Goal: Task Accomplishment & Management: Manage account settings

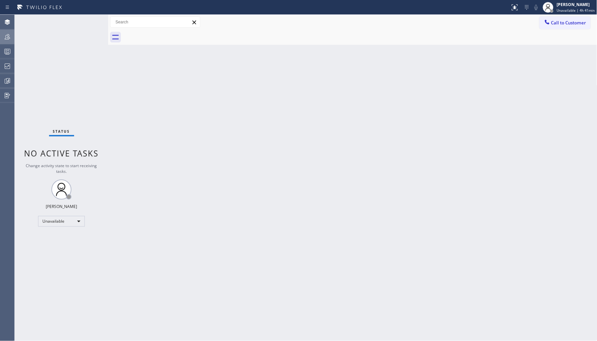
click at [6, 38] on icon at bounding box center [7, 37] width 8 height 8
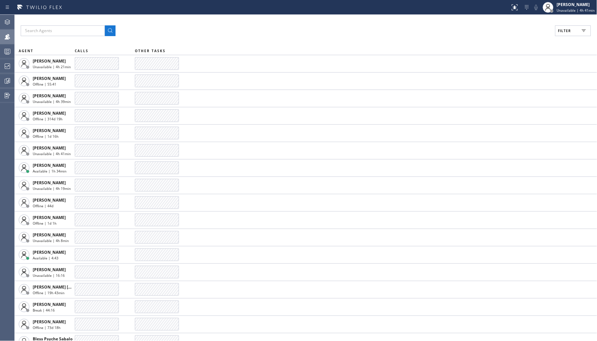
click at [569, 29] on span "Filter" at bounding box center [565, 30] width 13 height 5
click at [517, 89] on label "Unavailable" at bounding box center [548, 90] width 88 height 6
click at [504, 89] on input "Unavailable" at bounding box center [500, 90] width 8 height 8
checkbox input "true"
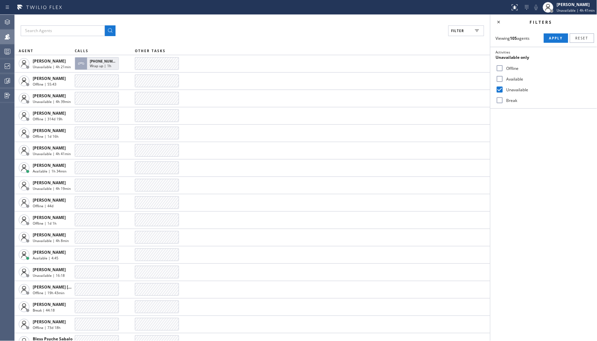
click at [517, 99] on label "Break" at bounding box center [548, 101] width 88 height 6
click at [504, 99] on input "Break" at bounding box center [500, 100] width 8 height 8
checkbox input "true"
click at [522, 90] on label "Unavailable" at bounding box center [548, 90] width 88 height 6
click at [504, 90] on input "Unavailable" at bounding box center [500, 90] width 8 height 8
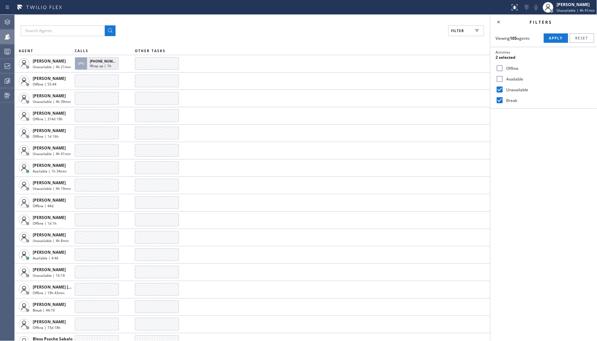
checkbox input "false"
click at [553, 32] on div "Viewing 105 agents Apply Reset Activities Break only Offline Available Unavaila…" at bounding box center [544, 68] width 107 height 79
click at [551, 38] on span "Apply" at bounding box center [557, 38] width 14 height 5
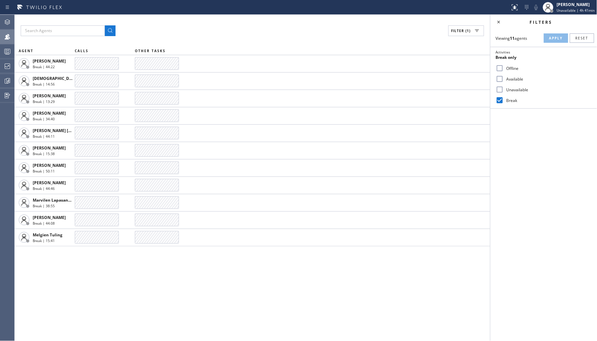
click at [516, 69] on label "Offline" at bounding box center [548, 68] width 88 height 6
click at [504, 69] on input "Offline" at bounding box center [500, 68] width 8 height 8
checkbox input "true"
click at [510, 102] on label "Break" at bounding box center [548, 101] width 88 height 6
click at [504, 102] on input "Break" at bounding box center [500, 100] width 8 height 8
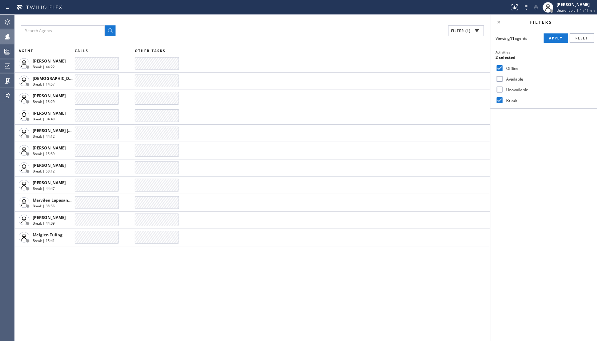
checkbox input "false"
click at [551, 37] on span "Apply" at bounding box center [557, 38] width 14 height 5
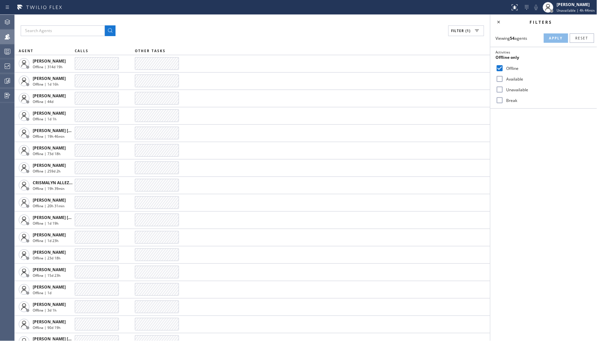
click at [524, 85] on div "Unavailable" at bounding box center [544, 89] width 107 height 11
click at [520, 88] on label "Unavailable" at bounding box center [548, 90] width 88 height 6
click at [504, 88] on input "Unavailable" at bounding box center [500, 90] width 8 height 8
checkbox input "true"
click at [507, 67] on label "Offline" at bounding box center [548, 68] width 88 height 6
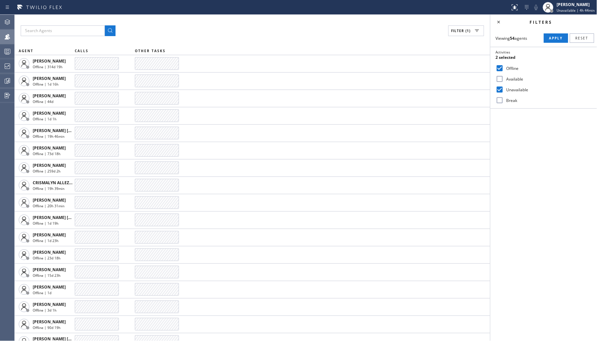
click at [504, 67] on input "Offline" at bounding box center [500, 68] width 8 height 8
checkbox input "false"
click at [547, 35] on button "Apply" at bounding box center [556, 37] width 24 height 9
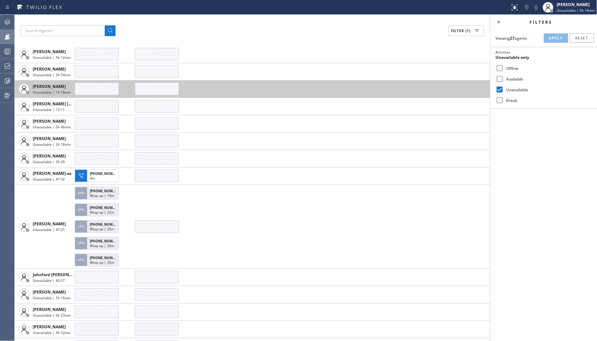
scroll to position [183, 0]
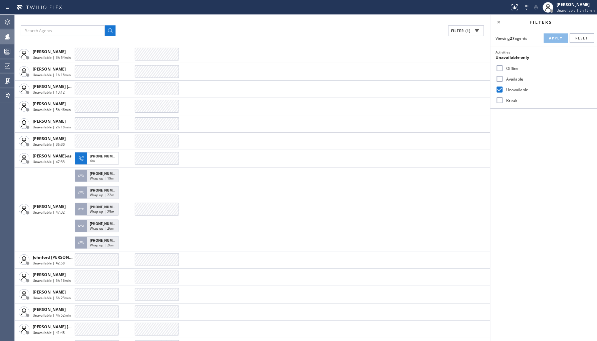
click at [514, 98] on label "Break" at bounding box center [548, 101] width 88 height 6
click at [504, 98] on input "Break" at bounding box center [500, 100] width 8 height 8
click at [553, 38] on span "Apply" at bounding box center [557, 38] width 14 height 5
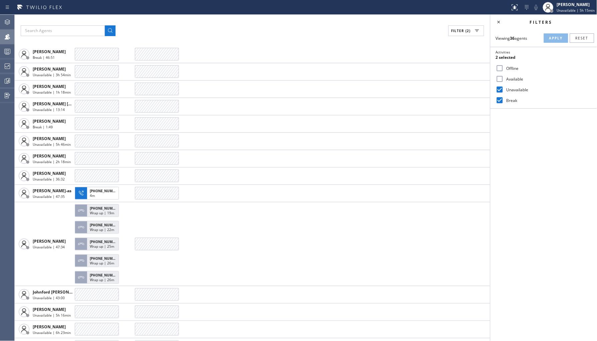
scroll to position [200, 0]
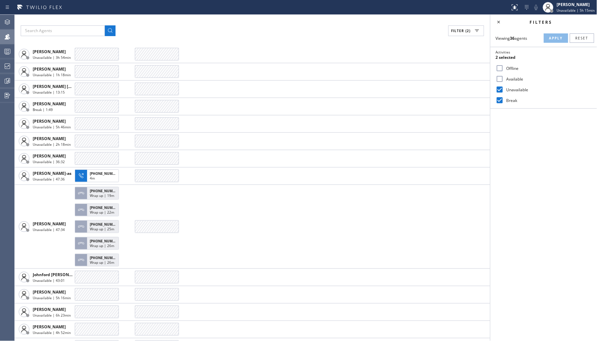
click at [513, 100] on label "Break" at bounding box center [548, 101] width 88 height 6
click at [504, 100] on input "Break" at bounding box center [500, 100] width 8 height 8
checkbox input "false"
click at [558, 38] on span "Apply" at bounding box center [557, 38] width 14 height 5
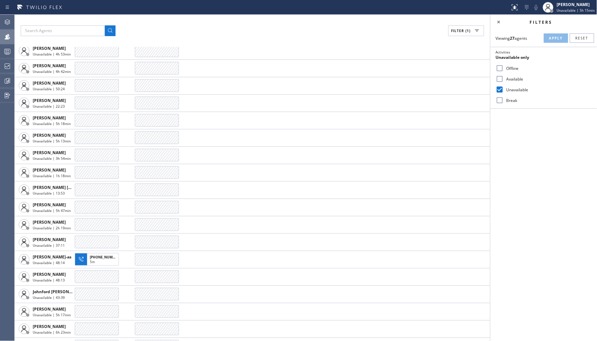
scroll to position [0, 0]
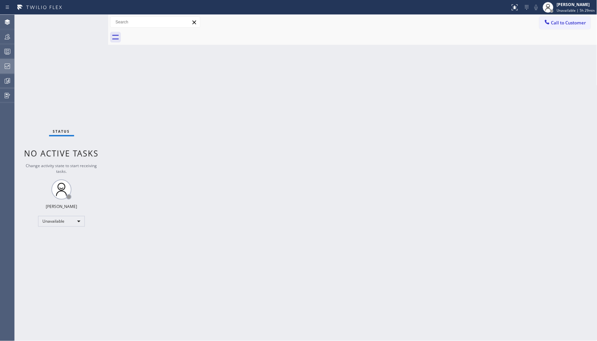
click at [6, 68] on icon at bounding box center [7, 65] width 5 height 5
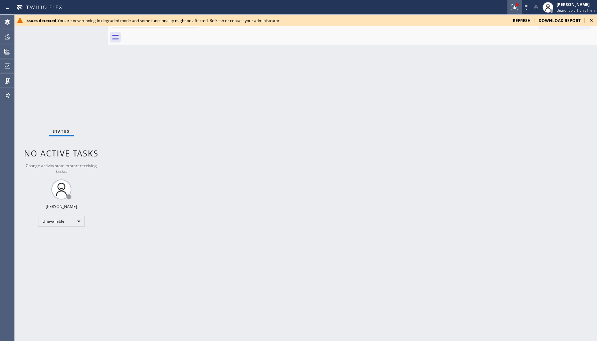
click at [514, 4] on icon at bounding box center [515, 7] width 8 height 8
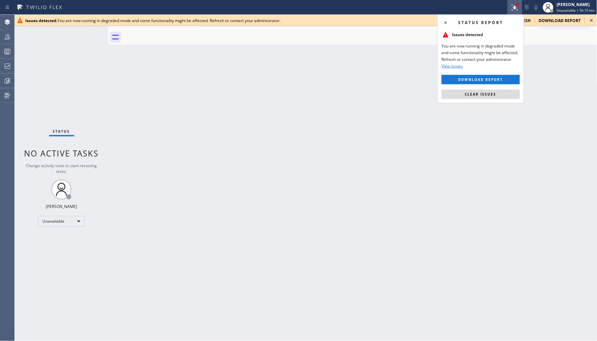
drag, startPoint x: 485, startPoint y: 96, endPoint x: 545, endPoint y: 45, distance: 78.9
click at [485, 96] on span "Clear issues" at bounding box center [480, 94] width 31 height 5
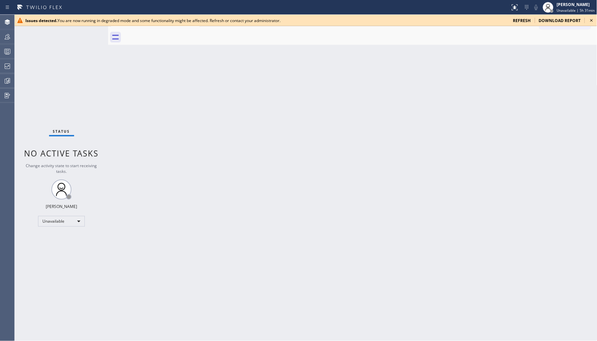
click at [595, 18] on icon at bounding box center [592, 20] width 8 height 8
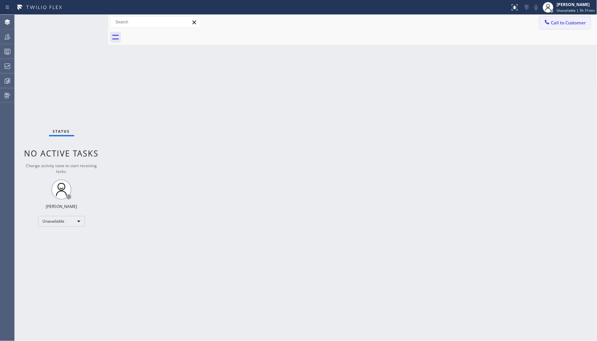
click at [587, 21] on button "Call to Customer" at bounding box center [565, 22] width 51 height 13
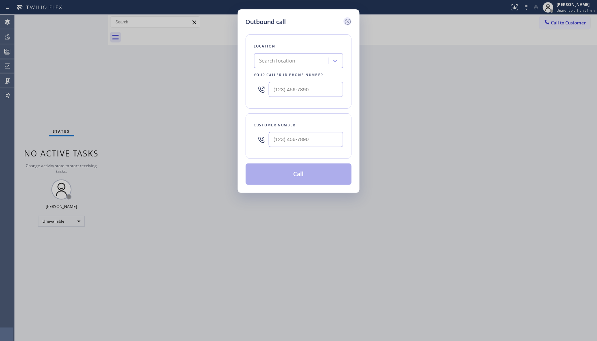
click at [347, 21] on icon at bounding box center [348, 22] width 8 height 8
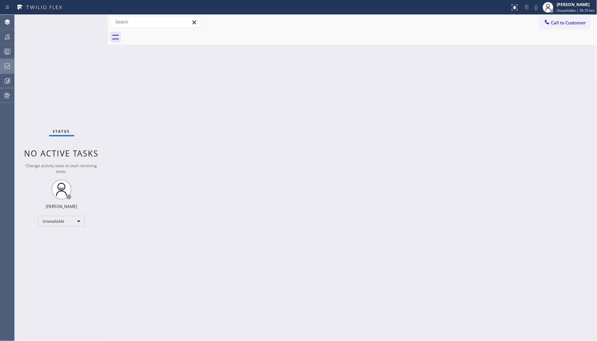
click at [4, 69] on icon at bounding box center [7, 66] width 8 height 8
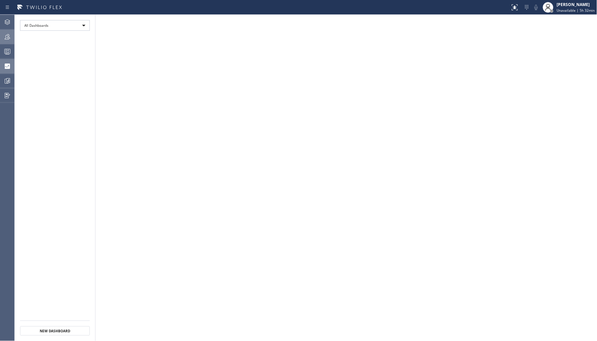
click at [10, 39] on icon at bounding box center [7, 37] width 8 height 8
click at [570, 28] on span "Filter" at bounding box center [565, 30] width 13 height 5
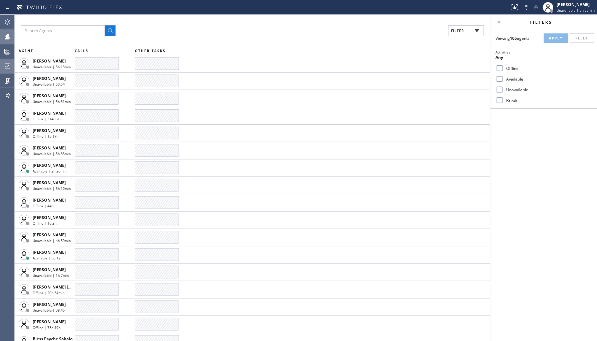
click at [517, 90] on label "Unavailable" at bounding box center [548, 90] width 88 height 6
click at [504, 90] on input "Unavailable" at bounding box center [500, 90] width 8 height 8
checkbox input "true"
click at [552, 38] on span "Apply" at bounding box center [557, 38] width 14 height 5
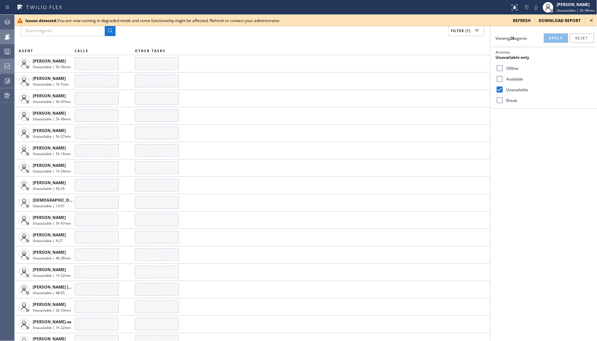
click at [593, 18] on icon at bounding box center [592, 20] width 8 height 8
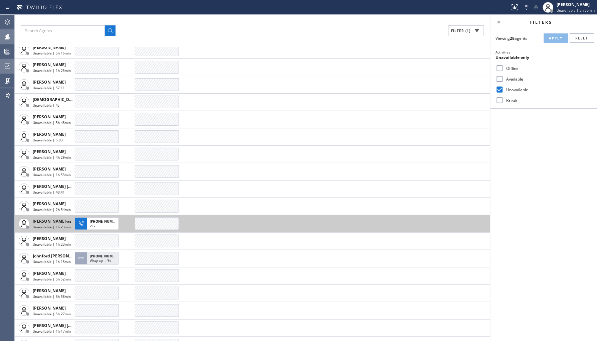
scroll to position [111, 0]
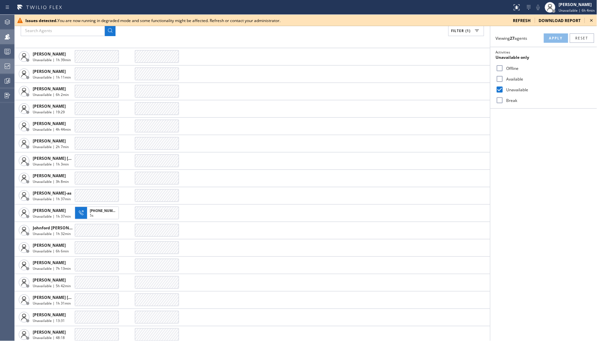
click at [524, 24] on div "Issues detected. You are now running in degraded mode and some functionality mi…" at bounding box center [306, 20] width 583 height 11
click at [521, 20] on span "refresh" at bounding box center [522, 21] width 18 height 6
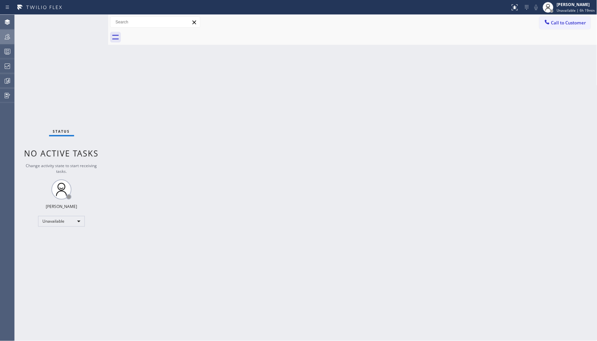
click at [3, 35] on icon at bounding box center [7, 37] width 8 height 8
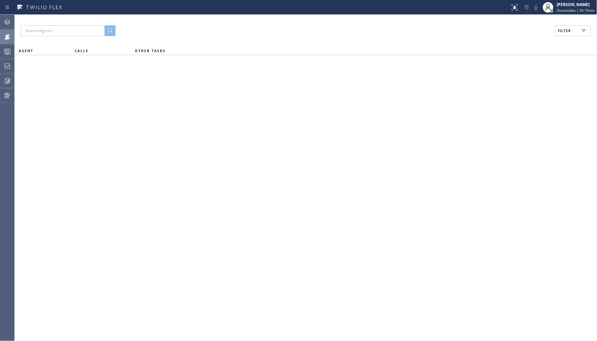
click at [569, 34] on button "Filter" at bounding box center [574, 30] width 36 height 11
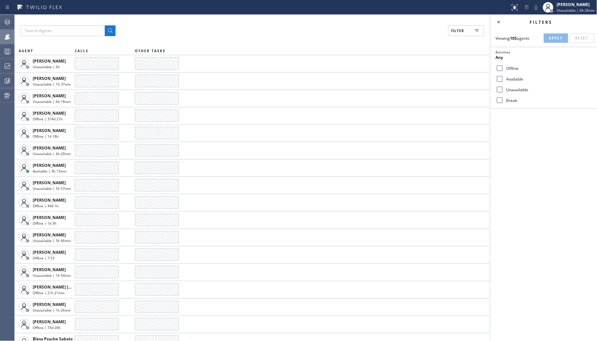
click at [510, 99] on label "Break" at bounding box center [548, 101] width 88 height 6
click at [504, 99] on input "Break" at bounding box center [500, 100] width 8 height 8
checkbox input "true"
click at [557, 37] on span "Apply" at bounding box center [557, 38] width 14 height 5
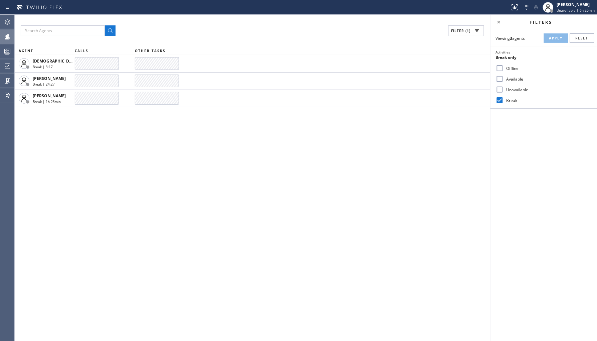
click at [502, 89] on input "Unavailable" at bounding box center [500, 90] width 8 height 8
checkbox input "true"
click at [501, 99] on input "Break" at bounding box center [500, 100] width 8 height 8
checkbox input "false"
click at [550, 35] on button "Apply" at bounding box center [556, 37] width 24 height 9
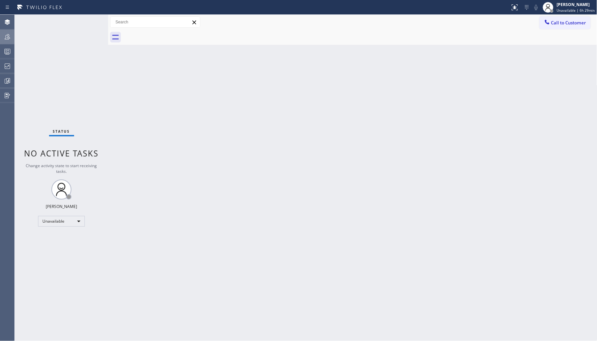
click at [11, 38] on icon at bounding box center [7, 37] width 8 height 8
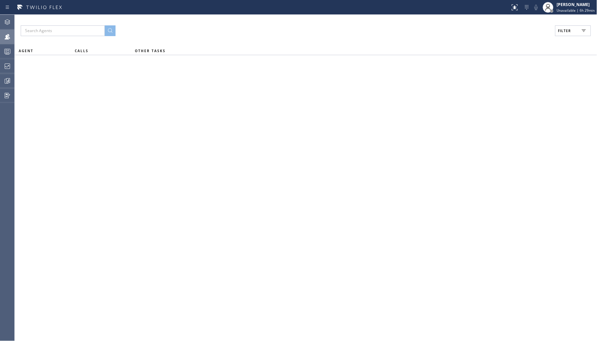
click at [577, 33] on button "Filter" at bounding box center [574, 30] width 36 height 11
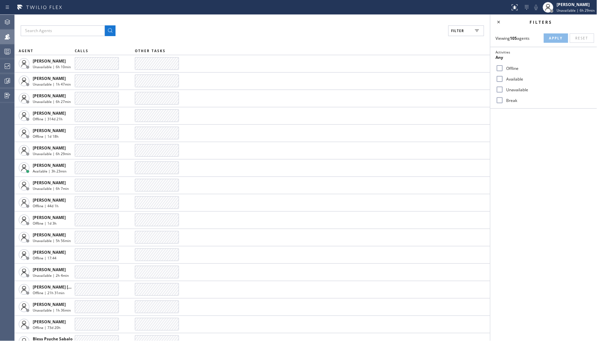
click at [511, 98] on label "Break" at bounding box center [548, 101] width 88 height 6
click at [504, 98] on input "Break" at bounding box center [500, 100] width 8 height 8
checkbox input "true"
click at [549, 38] on button "Apply" at bounding box center [556, 37] width 24 height 9
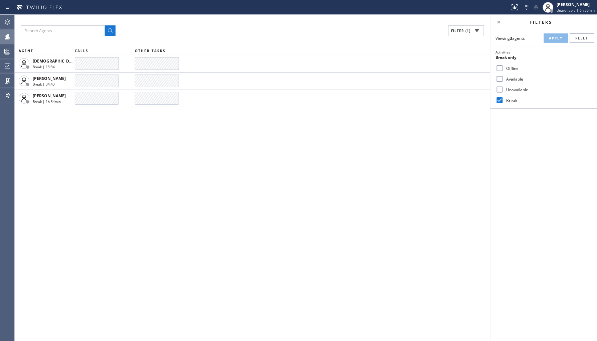
click at [516, 90] on label "Unavailable" at bounding box center [548, 90] width 88 height 6
click at [504, 90] on input "Unavailable" at bounding box center [500, 90] width 8 height 8
checkbox input "true"
click at [510, 102] on label "Break" at bounding box center [548, 101] width 88 height 6
click at [504, 102] on input "Break" at bounding box center [500, 100] width 8 height 8
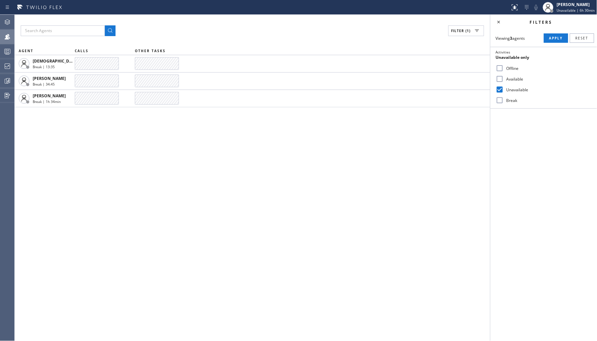
click at [560, 25] on div "Filters" at bounding box center [544, 22] width 107 height 15
drag, startPoint x: 555, startPoint y: 37, endPoint x: 486, endPoint y: 177, distance: 156.6
click at [555, 38] on span "Apply" at bounding box center [557, 38] width 14 height 5
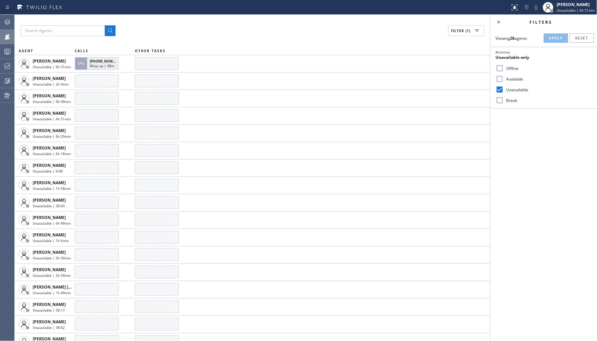
click at [514, 98] on label "Break" at bounding box center [548, 101] width 88 height 6
click at [504, 98] on input "Break" at bounding box center [500, 100] width 8 height 8
checkbox input "true"
click at [516, 93] on div "Unavailable" at bounding box center [544, 89] width 107 height 11
click at [520, 91] on label "Unavailable" at bounding box center [548, 90] width 88 height 6
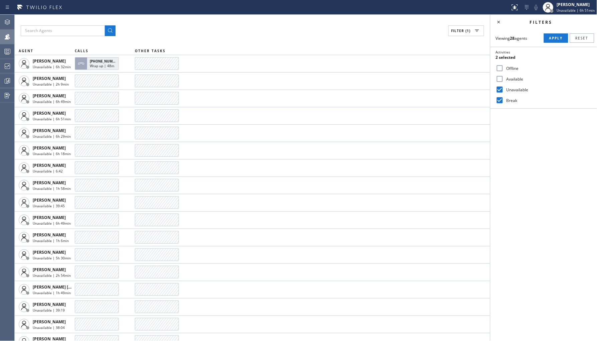
click at [504, 91] on input "Unavailable" at bounding box center [500, 90] width 8 height 8
click at [551, 39] on span "Apply" at bounding box center [557, 38] width 14 height 5
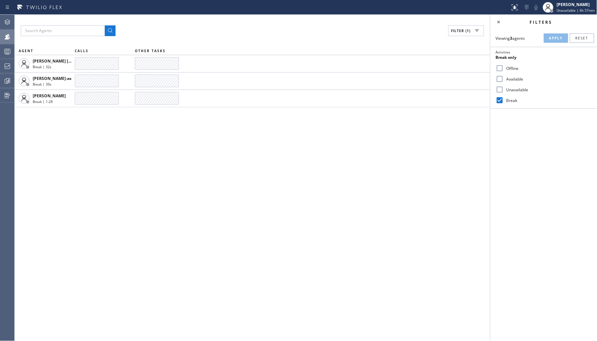
click at [520, 91] on label "Unavailable" at bounding box center [548, 90] width 88 height 6
click at [504, 91] on input "Unavailable" at bounding box center [500, 90] width 8 height 8
checkbox input "true"
click at [512, 101] on label "Break" at bounding box center [548, 101] width 88 height 6
click at [504, 101] on input "Break" at bounding box center [500, 100] width 8 height 8
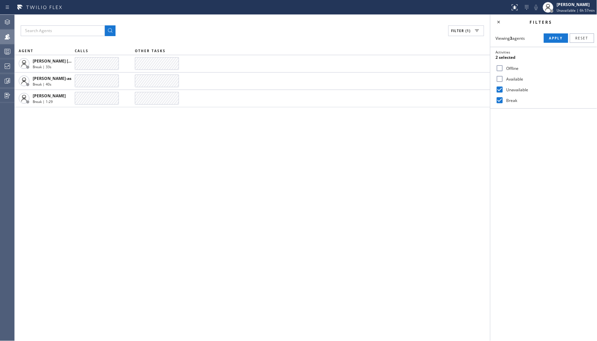
checkbox input "false"
click at [555, 36] on span "Apply" at bounding box center [557, 38] width 14 height 5
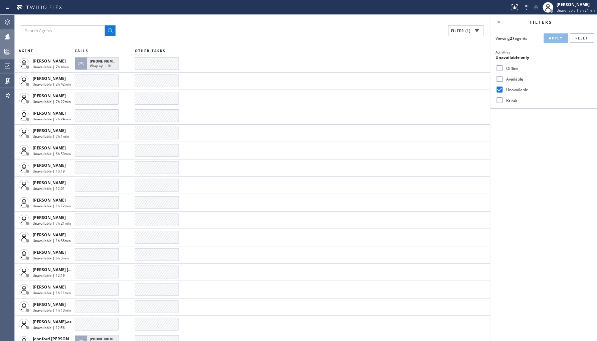
click at [6, 56] on div at bounding box center [7, 51] width 15 height 13
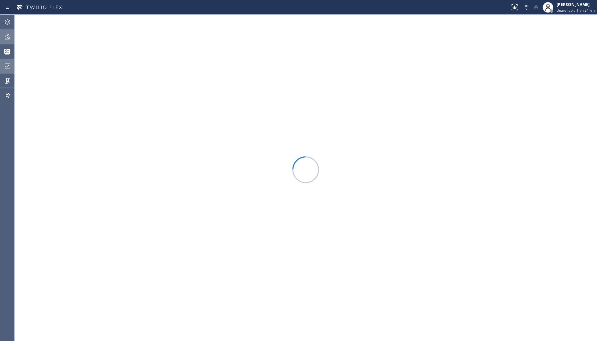
click at [7, 63] on icon at bounding box center [7, 66] width 8 height 8
